Goal: Information Seeking & Learning: Learn about a topic

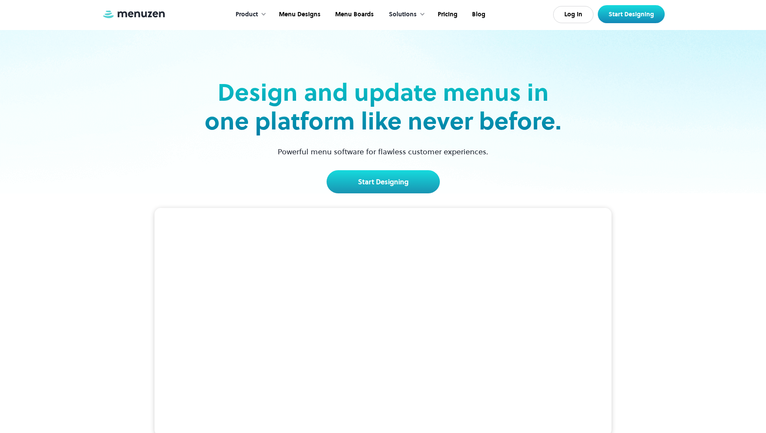
click at [265, 16] on div at bounding box center [263, 14] width 6 height 6
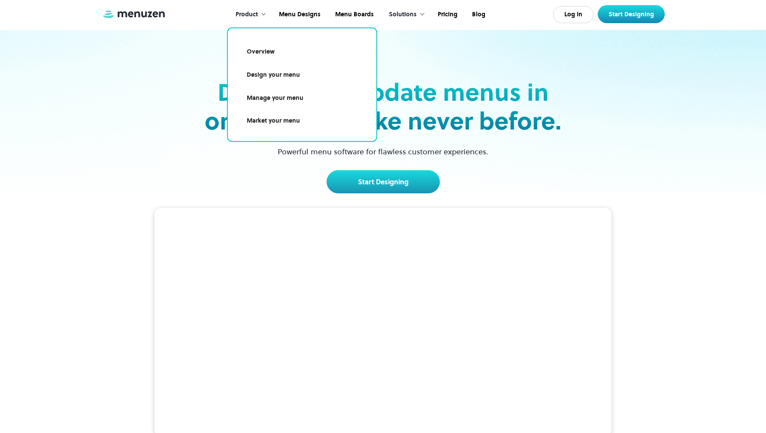
click at [416, 12] on div "Solutions" at bounding box center [404, 14] width 49 height 27
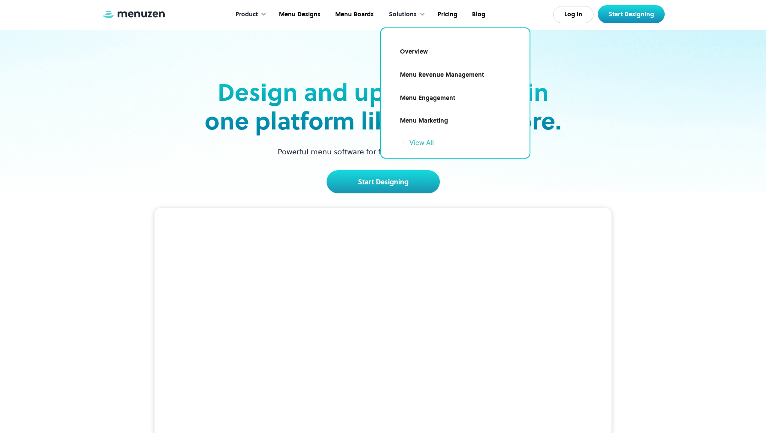
click at [625, 91] on div "Design and update menus in one platform like never before. Powerful menu softwa…" at bounding box center [383, 111] width 558 height 163
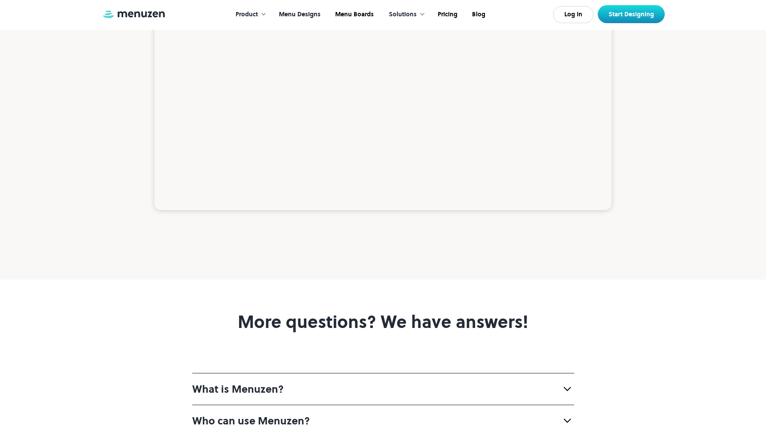
scroll to position [2962, 0]
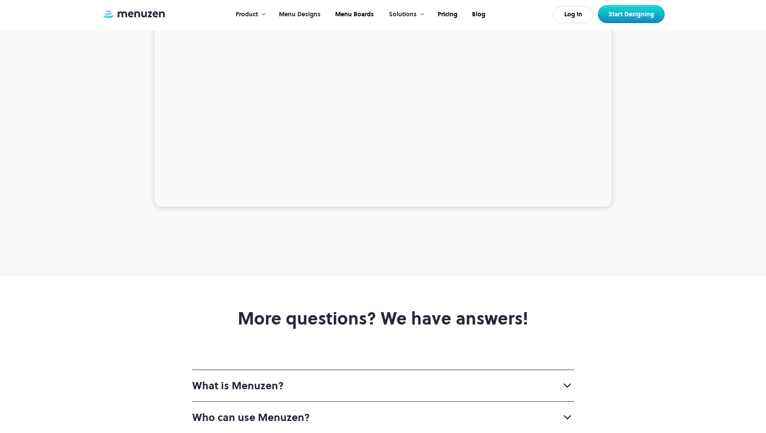
click at [312, 13] on link "Menu Designs" at bounding box center [299, 14] width 56 height 27
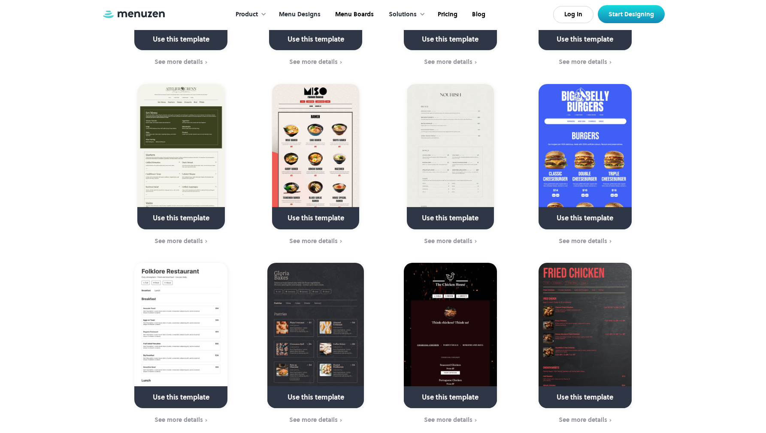
scroll to position [549, 0]
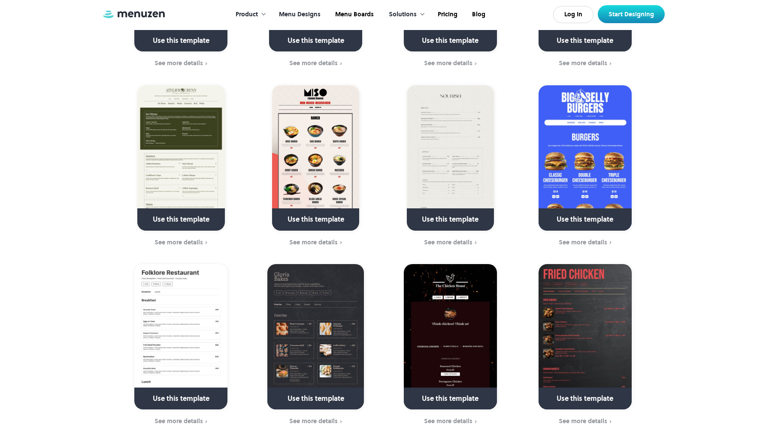
click at [611, 391] on link at bounding box center [585, 402] width 124 height 22
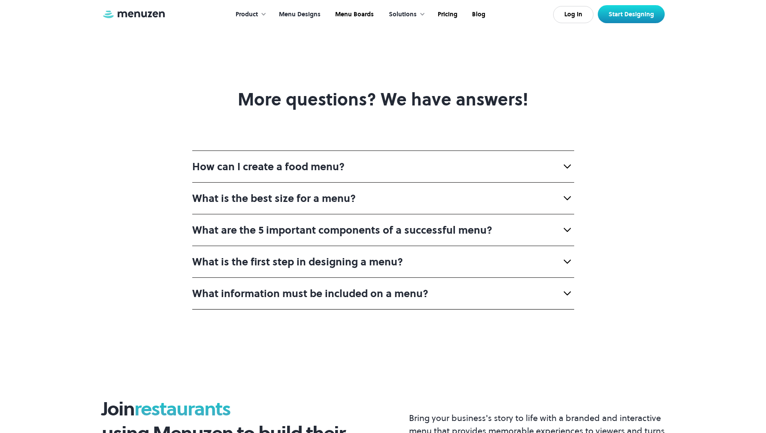
scroll to position [3507, 0]
click at [503, 150] on div "How can I create a food menu?" at bounding box center [383, 166] width 382 height 32
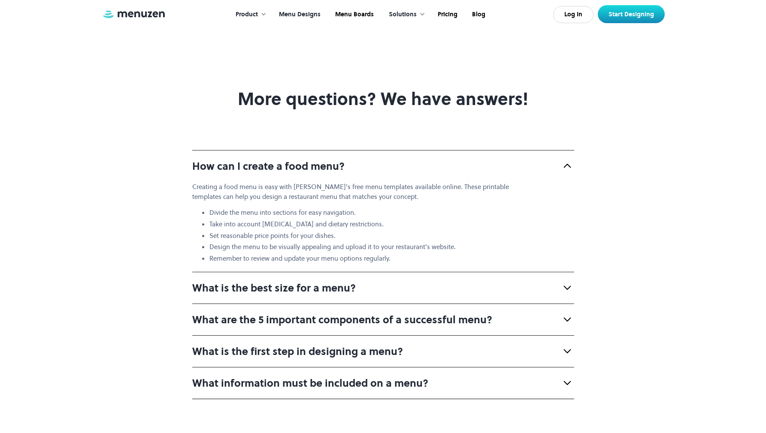
click at [503, 150] on div "How can I create a food menu?" at bounding box center [383, 166] width 382 height 32
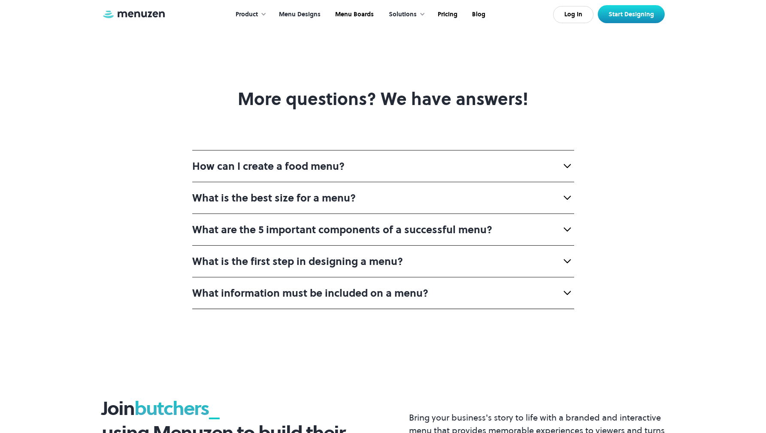
click at [493, 197] on div "What is the best size for a menu?" at bounding box center [383, 198] width 382 height 32
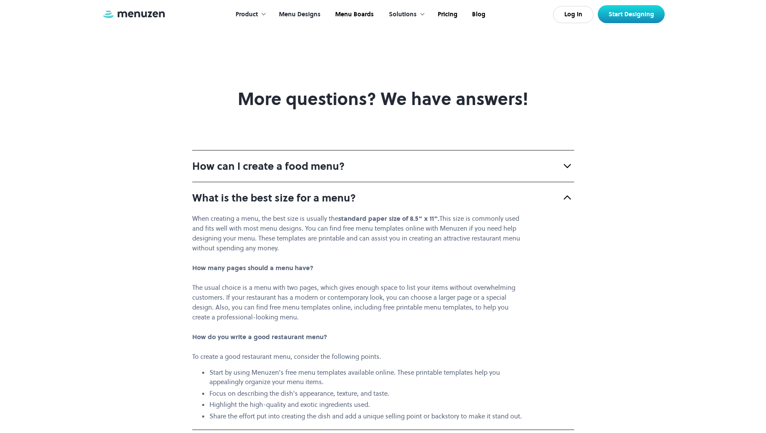
click at [493, 197] on div "What is the best size for a menu?" at bounding box center [383, 198] width 382 height 32
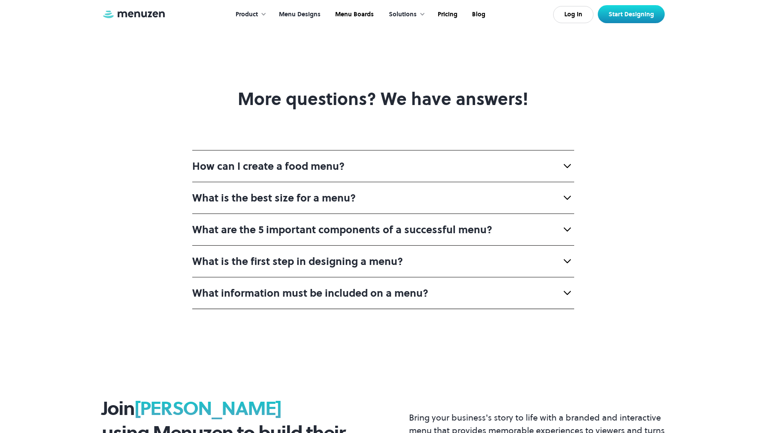
click at [481, 223] on strong "What are the 5 important components of a successful menu?" at bounding box center [342, 230] width 300 height 14
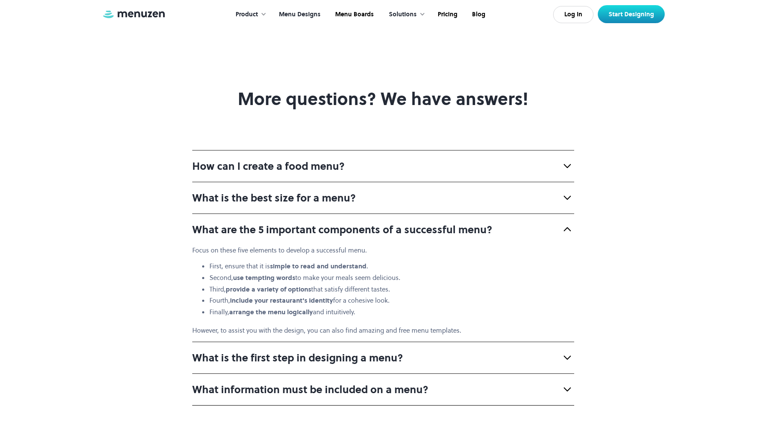
click at [481, 223] on strong "What are the 5 important components of a successful menu?" at bounding box center [342, 230] width 300 height 14
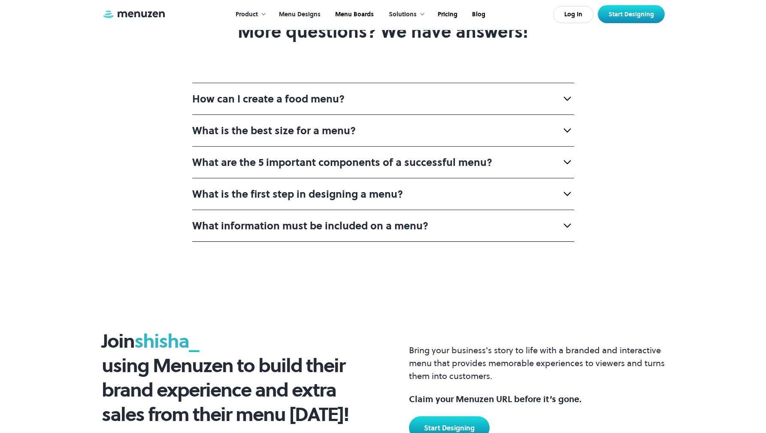
scroll to position [3587, 0]
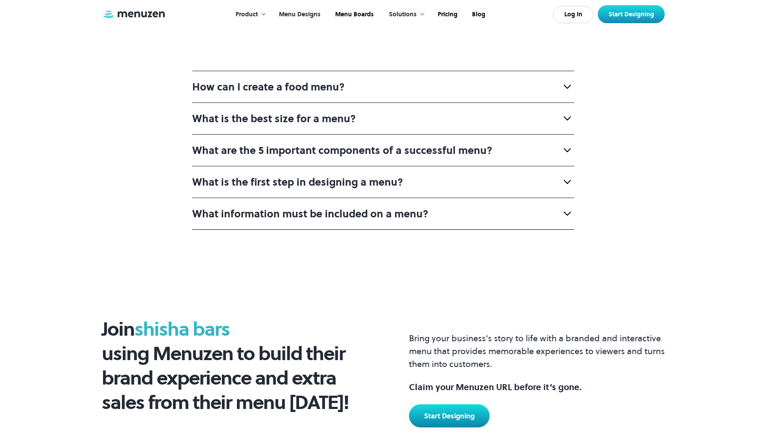
click at [481, 212] on div "What information must be included on a menu?" at bounding box center [383, 214] width 382 height 32
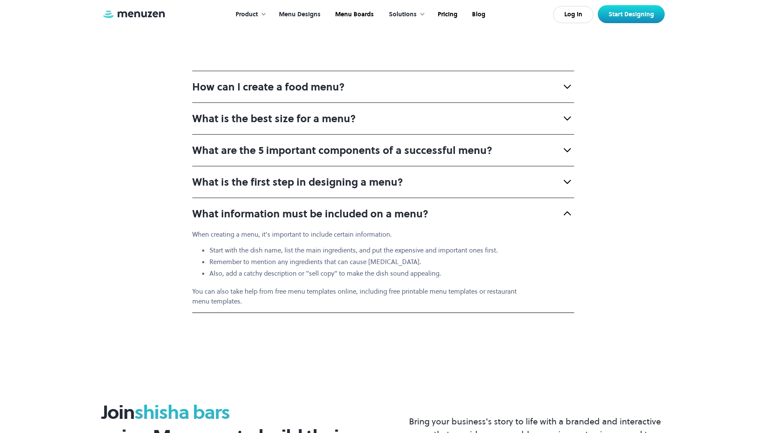
click at [473, 174] on div "What is the first step in designing a menu?" at bounding box center [383, 182] width 382 height 32
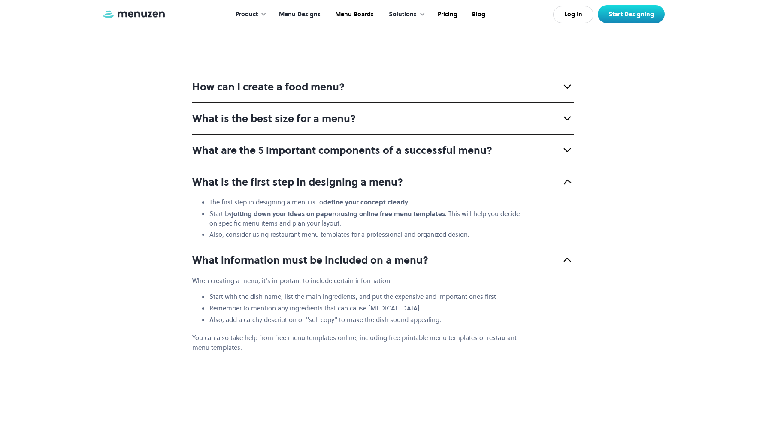
click at [478, 143] on strong "What are the 5 important components of a successful menu?" at bounding box center [342, 150] width 300 height 14
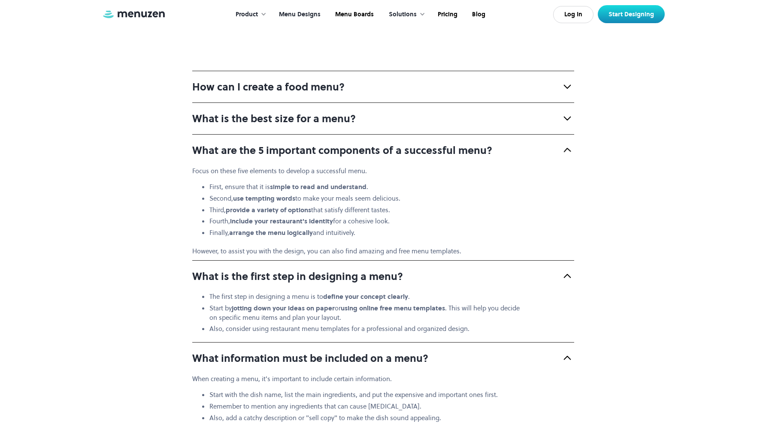
click at [483, 110] on div "What is the best size for a menu?" at bounding box center [383, 119] width 382 height 32
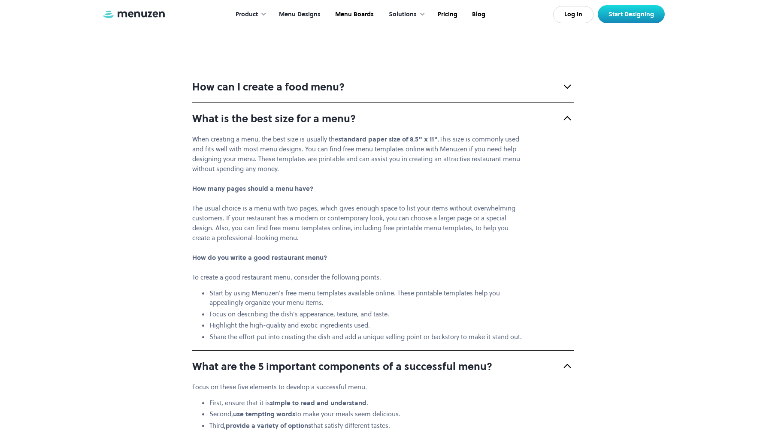
click at [477, 71] on div "How can I create a food menu?" at bounding box center [383, 87] width 382 height 32
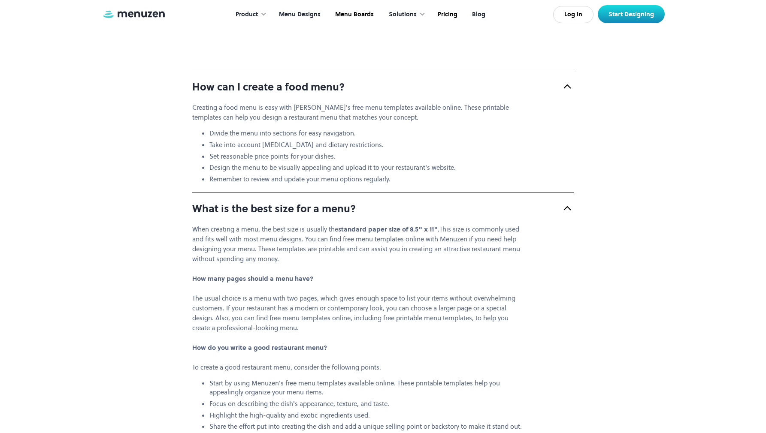
click at [481, 12] on link "Blog" at bounding box center [478, 14] width 28 height 27
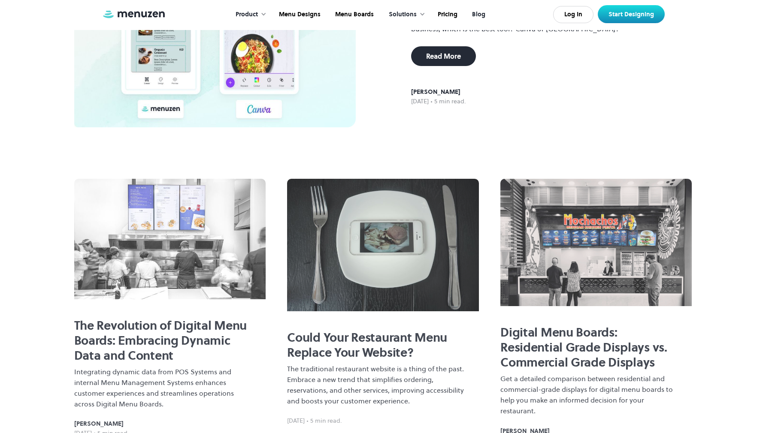
scroll to position [151, 0]
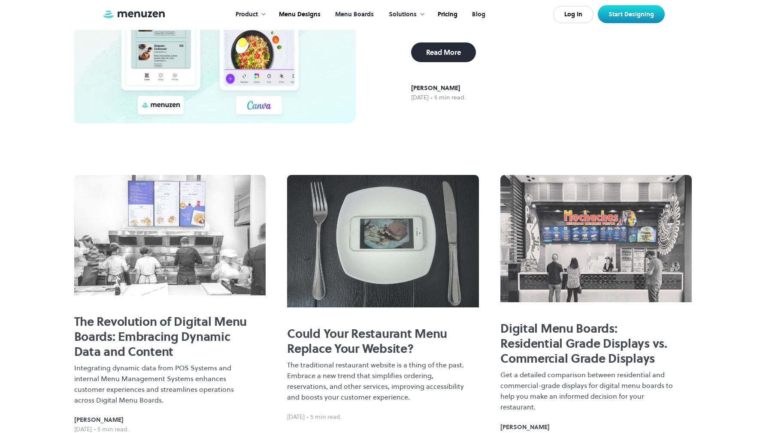
click at [349, 9] on link "Menu Boards" at bounding box center [353, 14] width 53 height 27
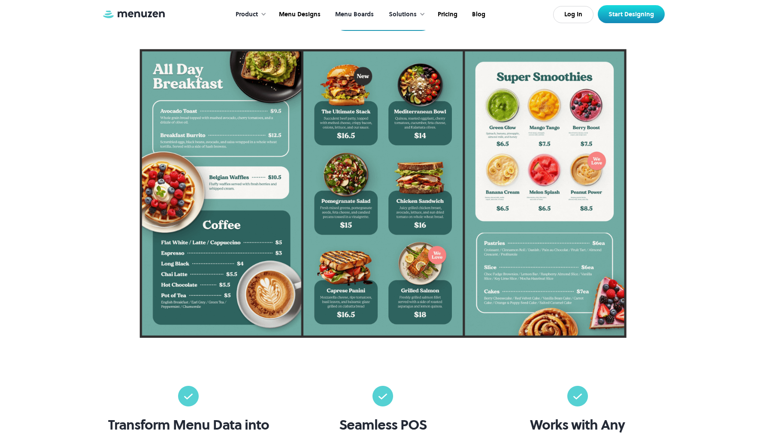
scroll to position [220, 0]
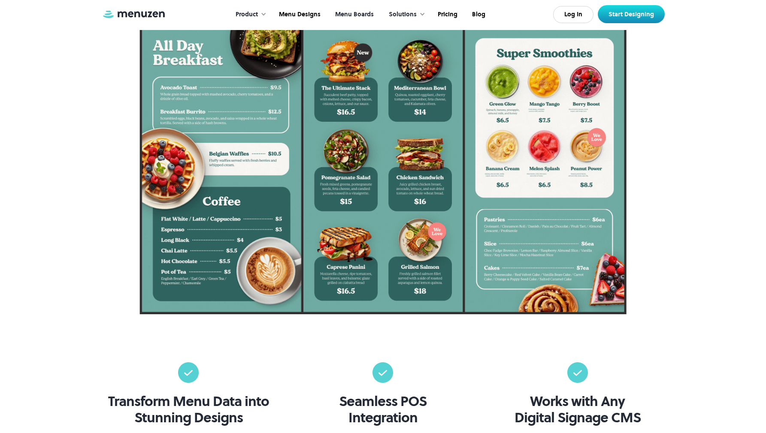
click at [672, 239] on div at bounding box center [383, 169] width 749 height 289
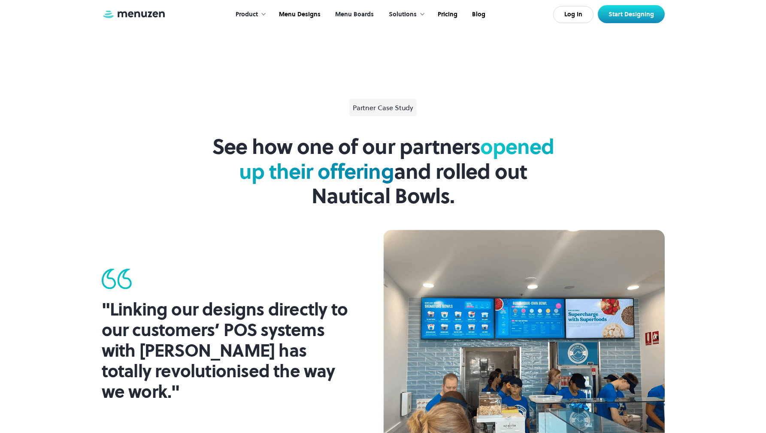
scroll to position [672, 0]
click at [366, 115] on div "Partner Case Study" at bounding box center [383, 108] width 68 height 17
click at [366, 112] on div "Partner Case Study" at bounding box center [383, 108] width 61 height 10
drag, startPoint x: 475, startPoint y: 159, endPoint x: 482, endPoint y: 155, distance: 8.1
click at [475, 159] on span "and rolled out Nautical Bowls." at bounding box center [419, 184] width 215 height 53
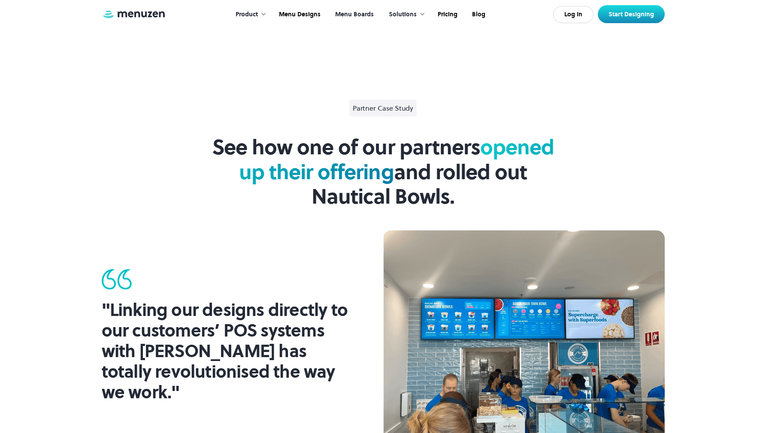
click at [511, 143] on span "opened up their offering" at bounding box center [396, 159] width 315 height 53
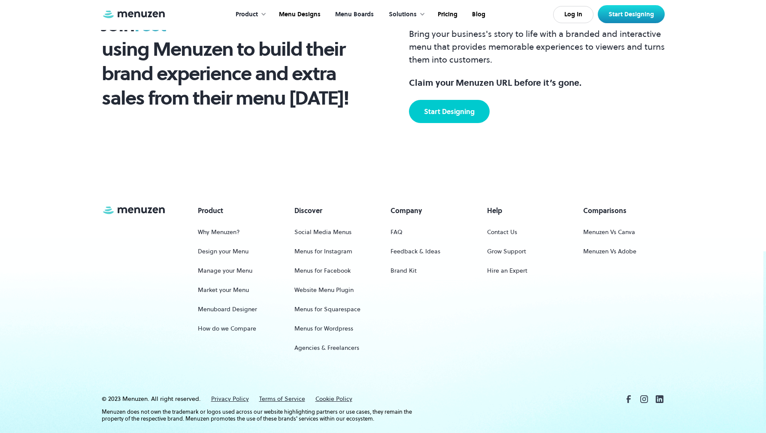
scroll to position [1163, 0]
